Goal: Task Accomplishment & Management: Use online tool/utility

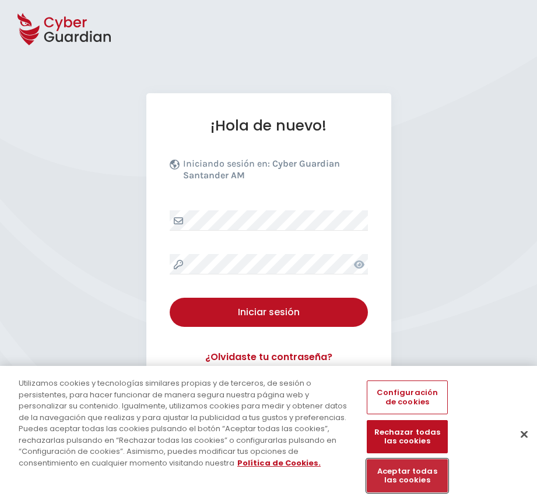
click at [410, 481] on button "Aceptar todas las cookies" at bounding box center [406, 475] width 80 height 33
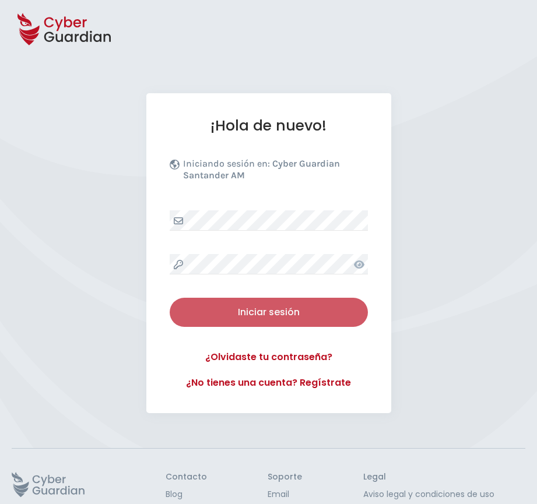
click at [263, 318] on div "Iniciar sesión" at bounding box center [268, 312] width 181 height 14
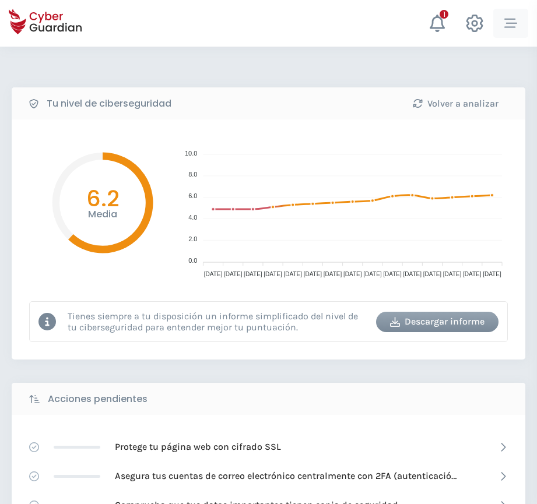
click at [510, 20] on icon "button" at bounding box center [510, 23] width 13 height 13
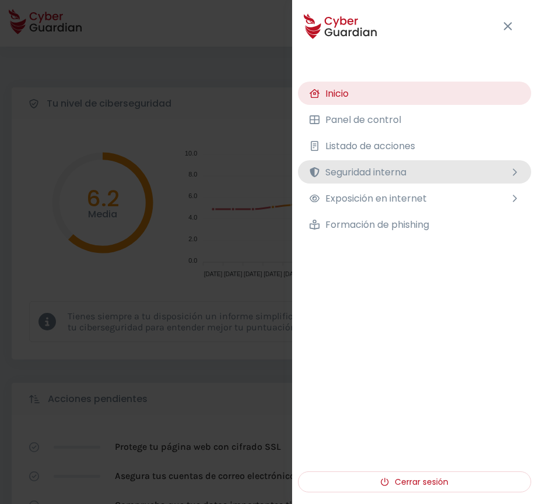
click at [336, 170] on span "Seguridad interna" at bounding box center [365, 172] width 81 height 15
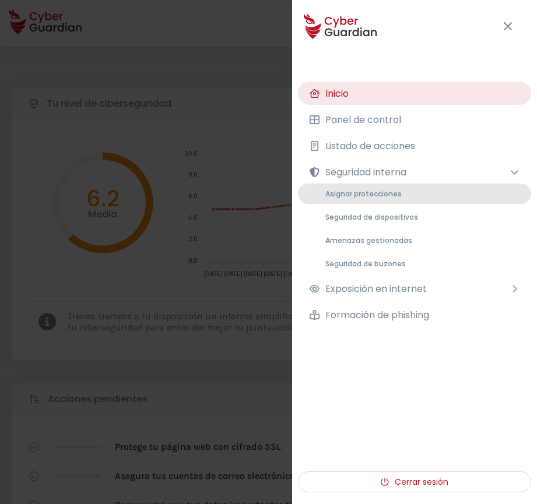
click at [345, 194] on span "Asignar protecciones" at bounding box center [363, 194] width 76 height 10
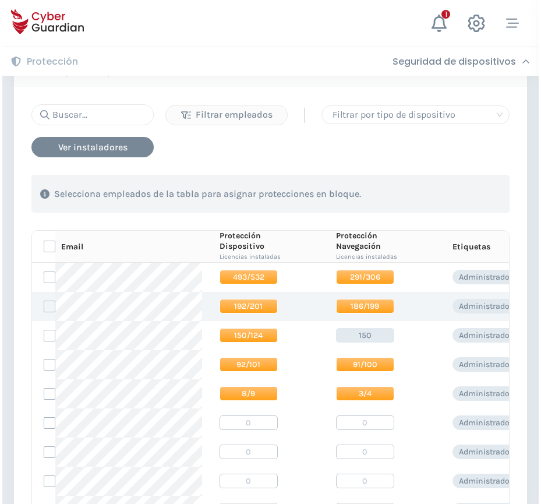
scroll to position [117, 0]
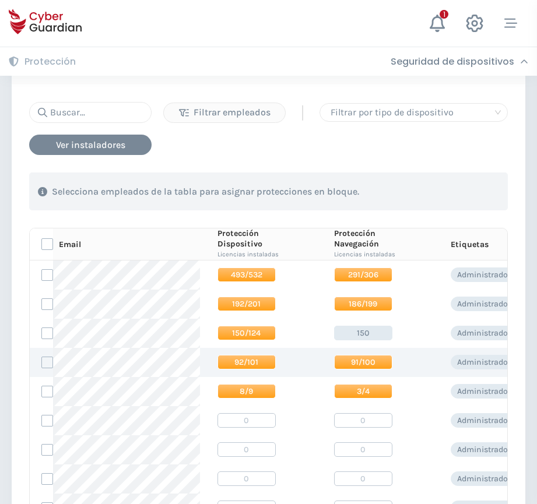
click at [234, 369] on span "92/101" at bounding box center [246, 362] width 58 height 15
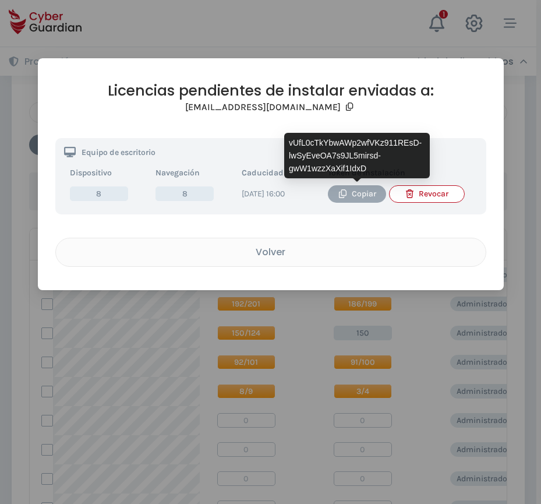
click at [344, 199] on div "Copiar" at bounding box center [357, 194] width 41 height 13
